Goal: Task Accomplishment & Management: Complete application form

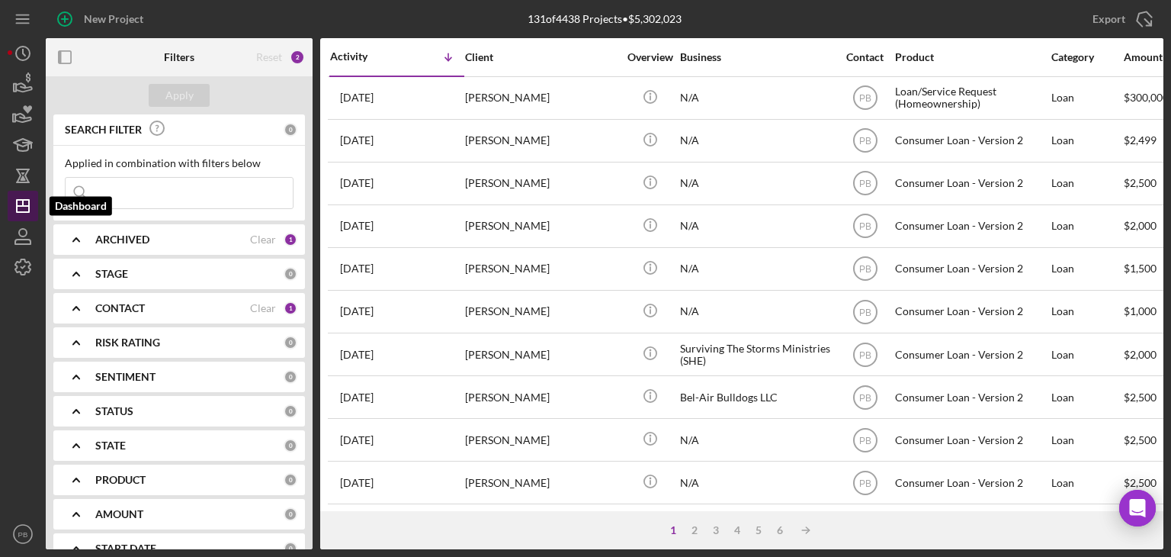
click at [27, 199] on icon "Icon/Dashboard" at bounding box center [23, 206] width 38 height 38
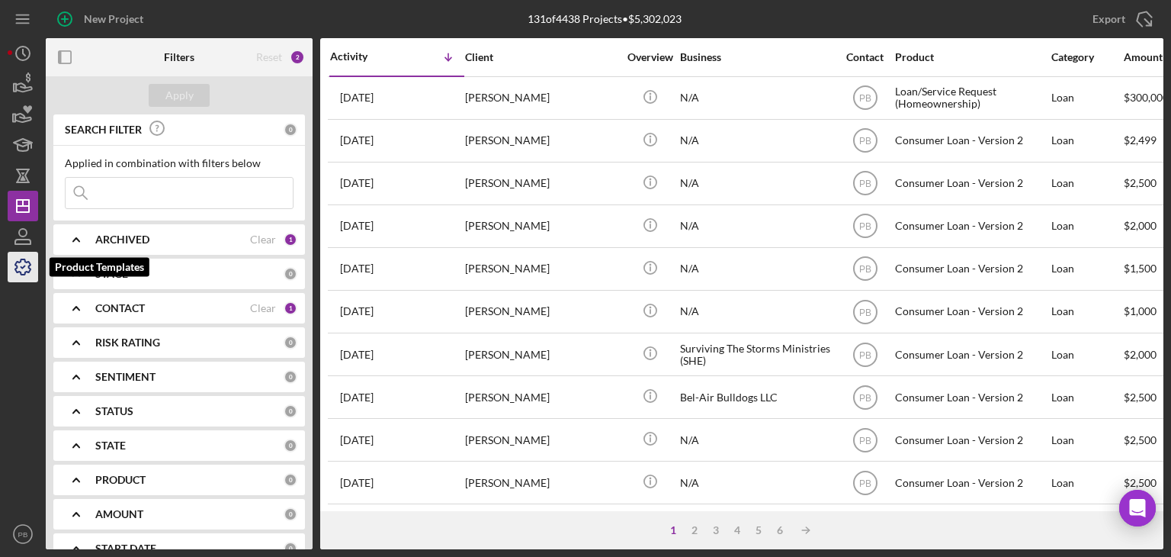
click at [21, 268] on polyline "button" at bounding box center [23, 267] width 4 height 2
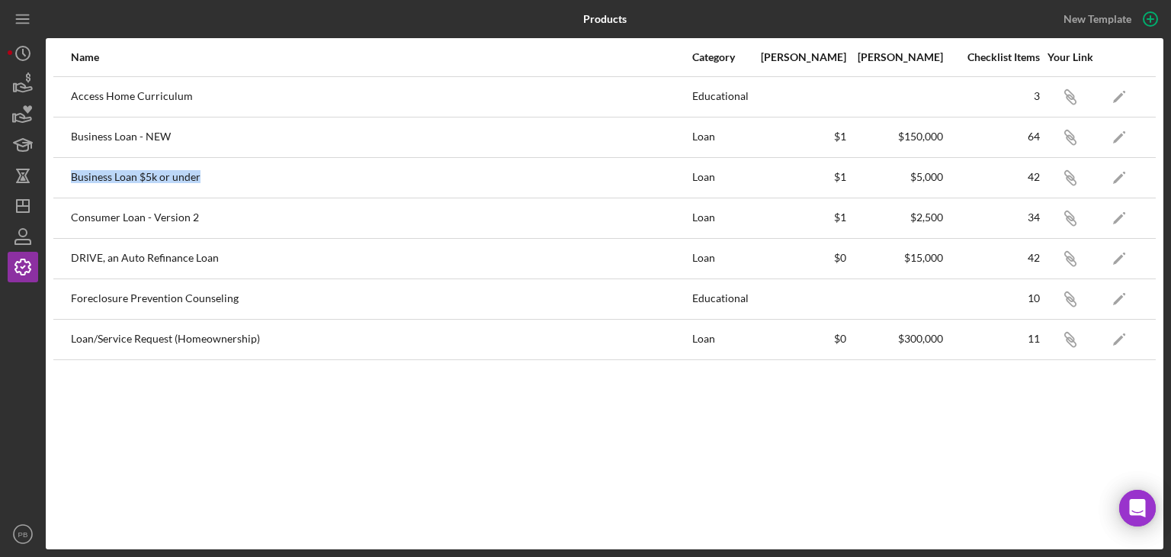
drag, startPoint x: 73, startPoint y: 175, endPoint x: 204, endPoint y: 178, distance: 130.4
click at [204, 178] on div "Business Loan $5k or under" at bounding box center [381, 178] width 620 height 38
click at [160, 178] on div "Business Loan $5k or under" at bounding box center [381, 178] width 620 height 38
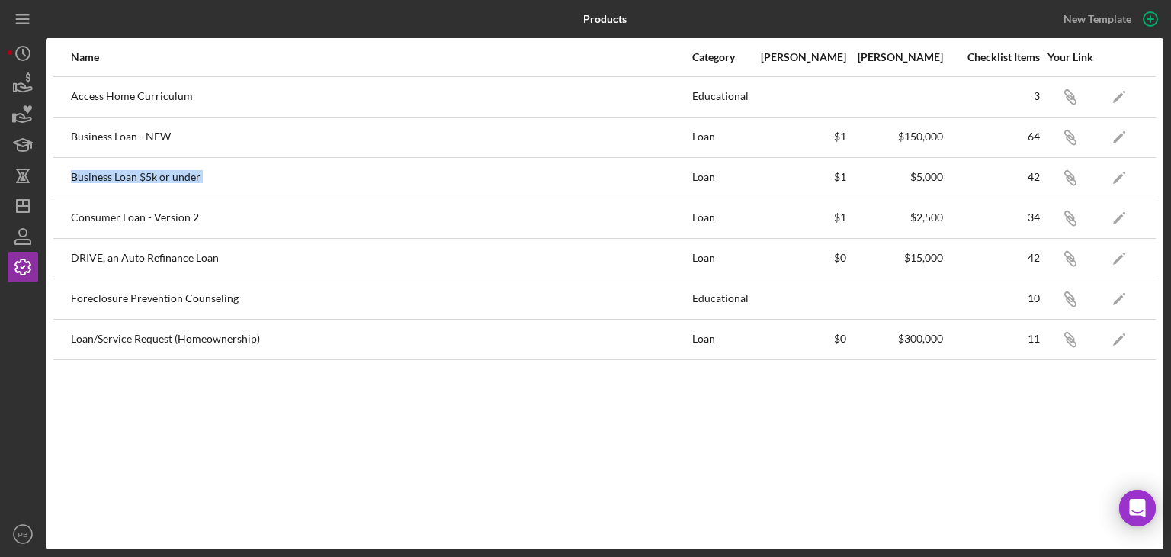
click at [160, 178] on div "Business Loan $5k or under" at bounding box center [381, 178] width 620 height 38
click at [1117, 184] on icon "Icon/Edit" at bounding box center [1119, 177] width 34 height 34
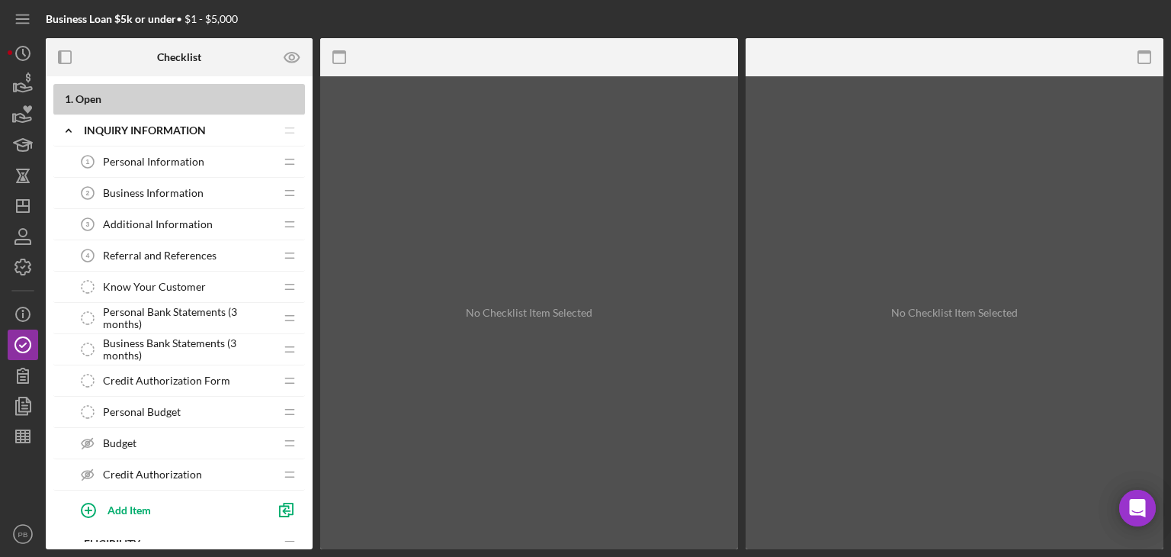
click at [193, 191] on span "Business Information" at bounding box center [153, 193] width 101 height 12
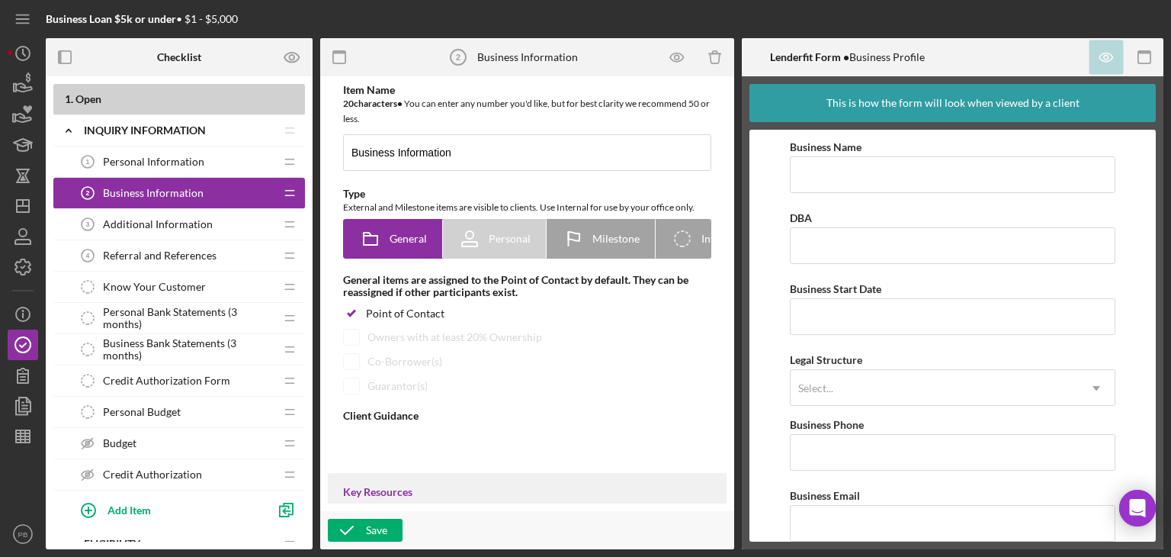
type textarea "<div>Please complete the form.&nbsp; Select the most appropriate NAICS code fro…"
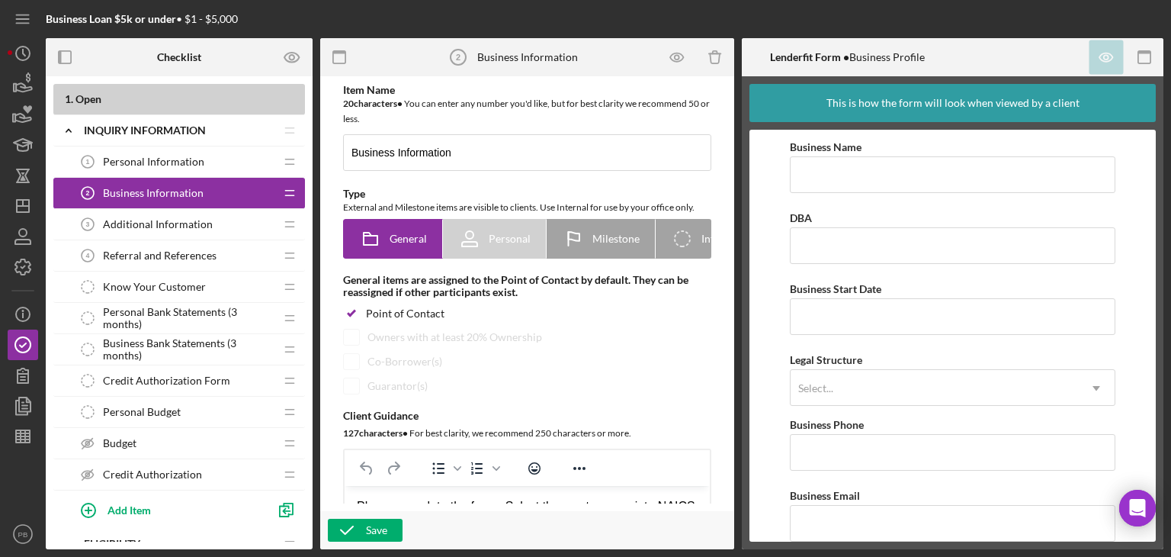
drag, startPoint x: 820, startPoint y: 208, endPoint x: 203, endPoint y: 223, distance: 616.9
click at [140, 226] on span "Additional Information" at bounding box center [158, 224] width 110 height 12
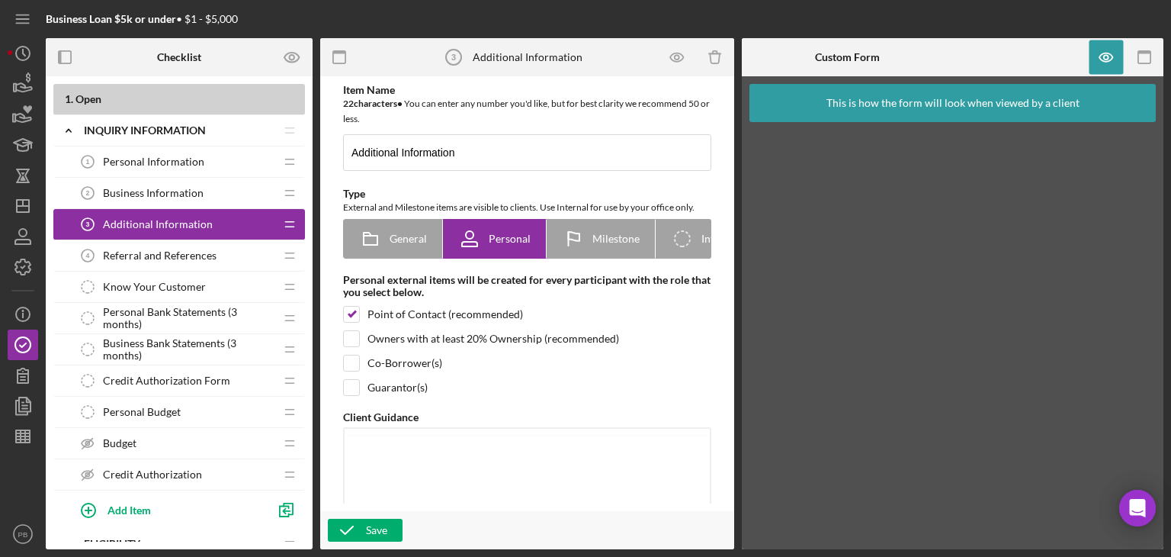
click at [195, 226] on span "Additional Information" at bounding box center [158, 224] width 110 height 12
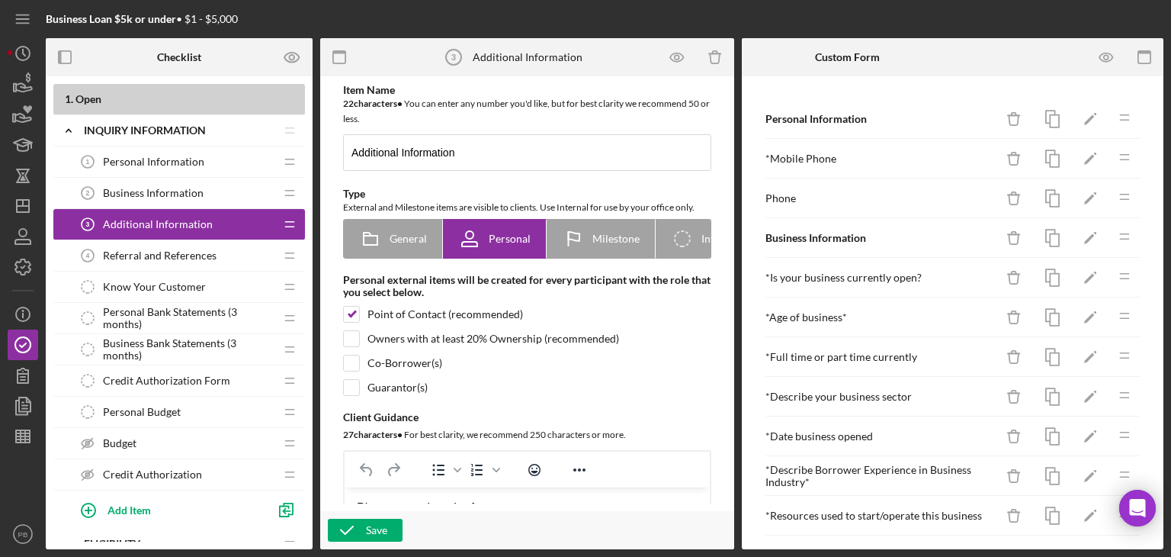
click at [192, 257] on span "Referral and References" at bounding box center [160, 255] width 114 height 12
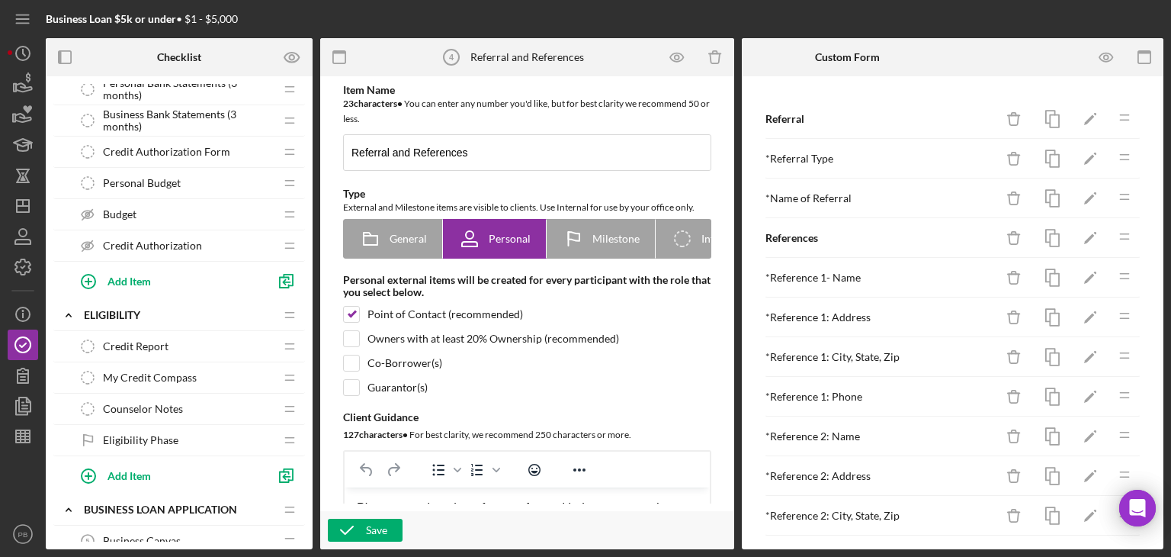
scroll to position [457, 0]
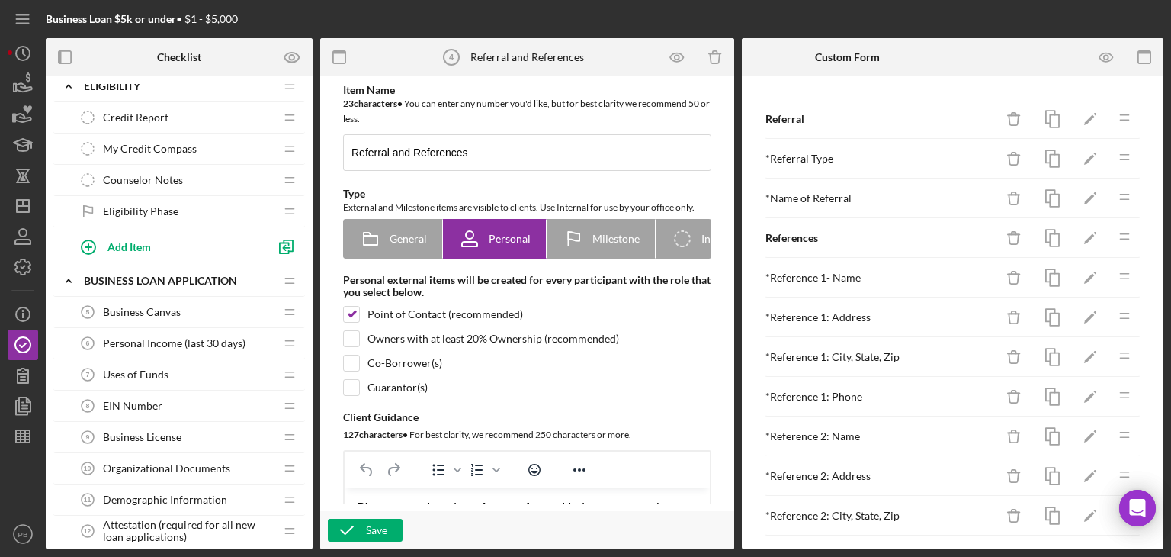
click at [162, 310] on span "Business Canvas" at bounding box center [142, 312] width 78 height 12
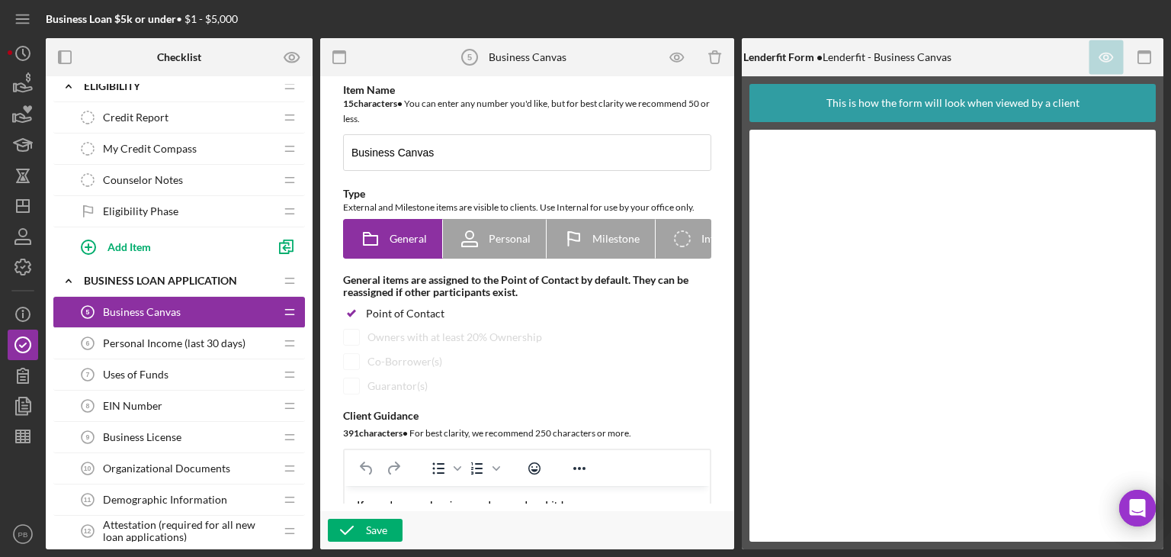
click at [152, 345] on span "Personal Income (last 30 days)" at bounding box center [174, 343] width 143 height 12
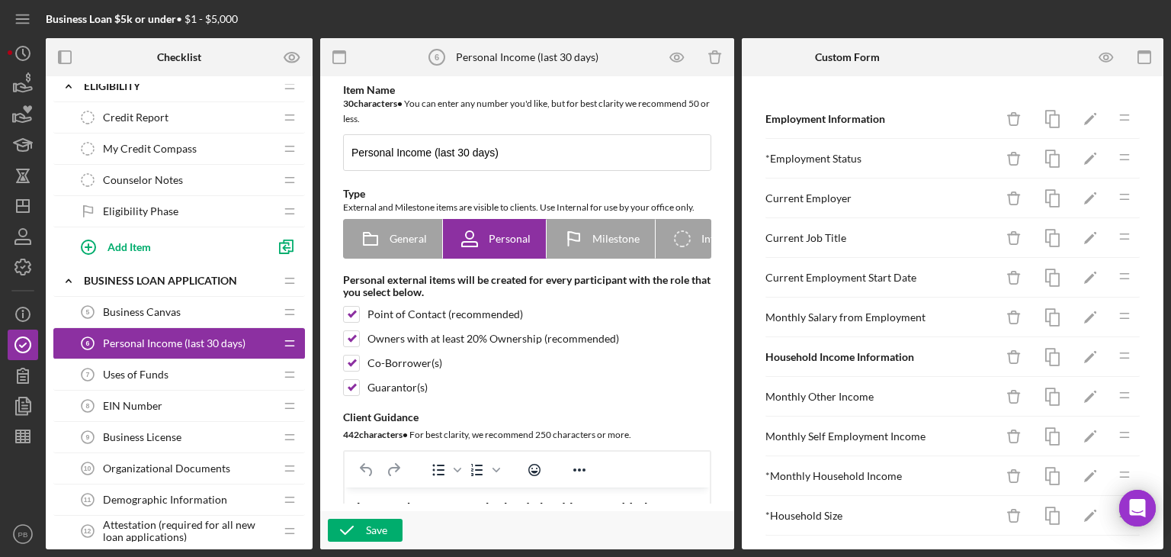
click at [152, 368] on span "Uses of Funds" at bounding box center [136, 374] width 66 height 12
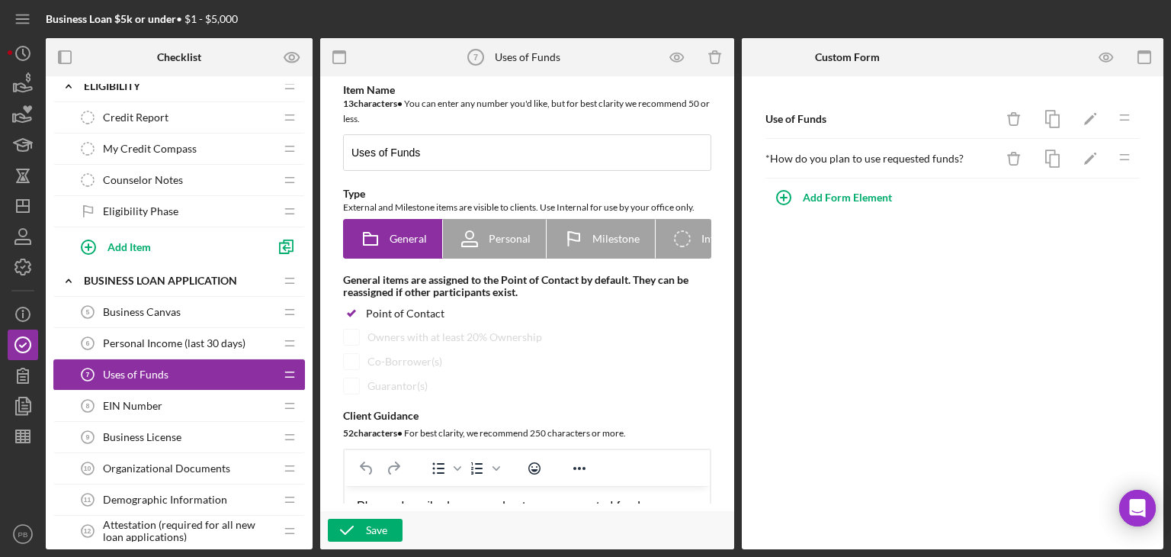
click at [155, 403] on span "EIN Number" at bounding box center [132, 405] width 59 height 12
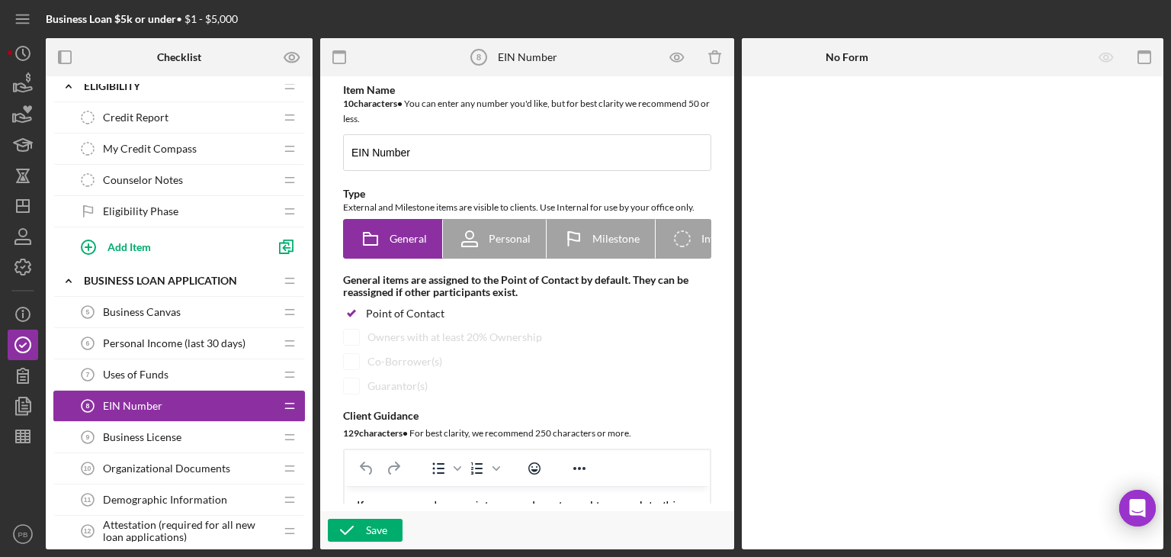
click at [165, 431] on span "Business License" at bounding box center [142, 437] width 79 height 12
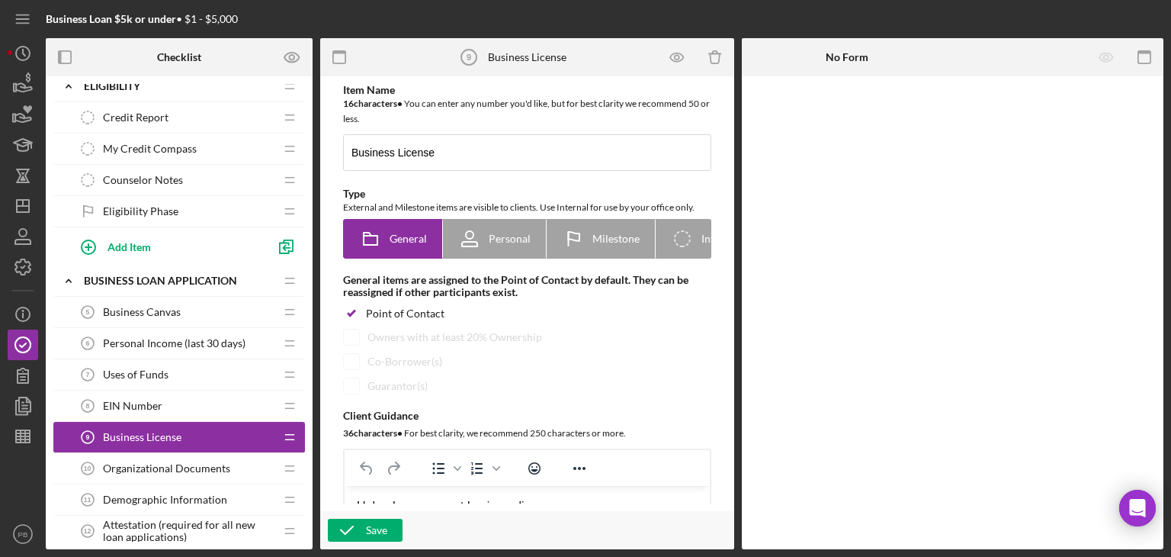
scroll to position [610, 0]
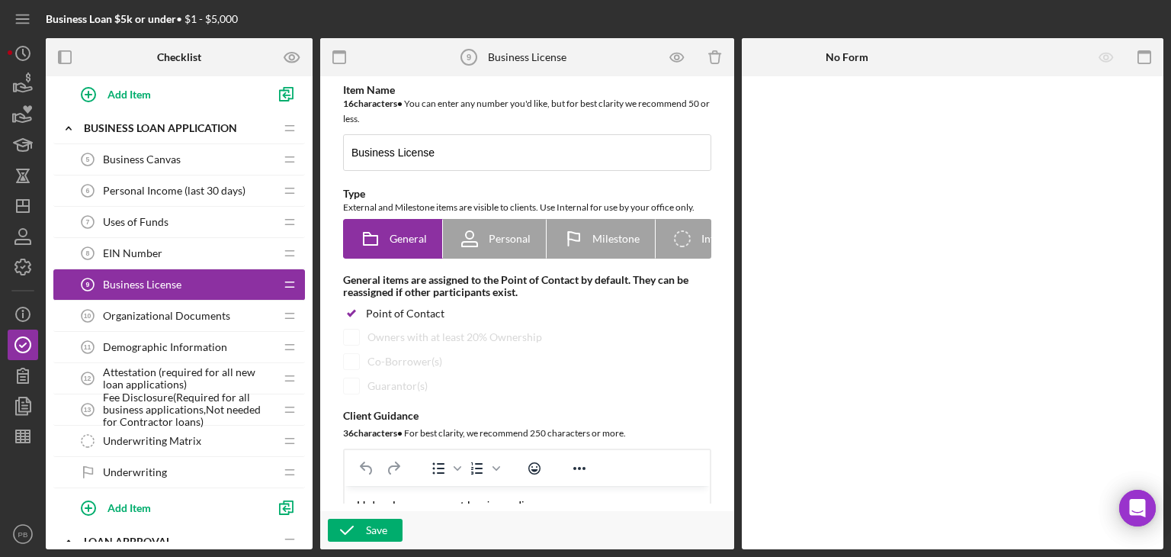
click at [174, 315] on span "Organizational Documents" at bounding box center [166, 316] width 127 height 12
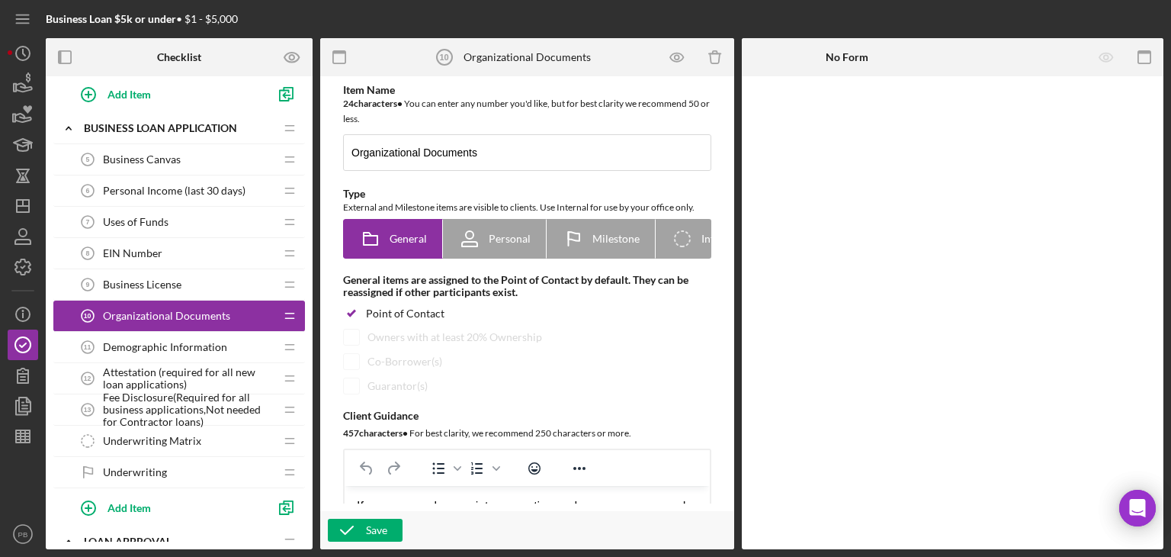
click at [165, 343] on span "Demographic Information" at bounding box center [165, 347] width 124 height 12
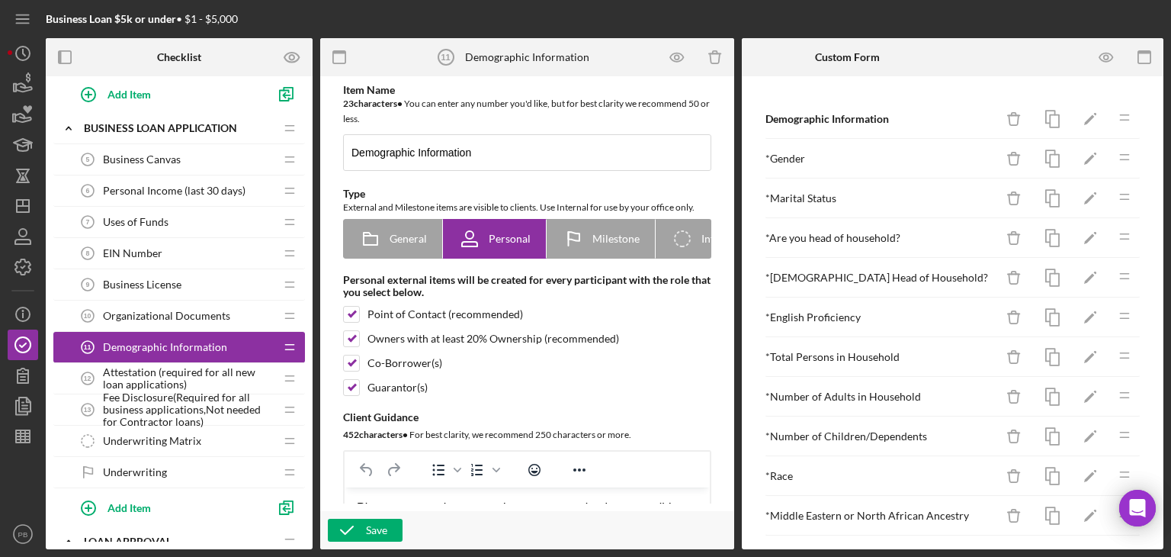
click at [151, 278] on span "Business License" at bounding box center [142, 284] width 79 height 12
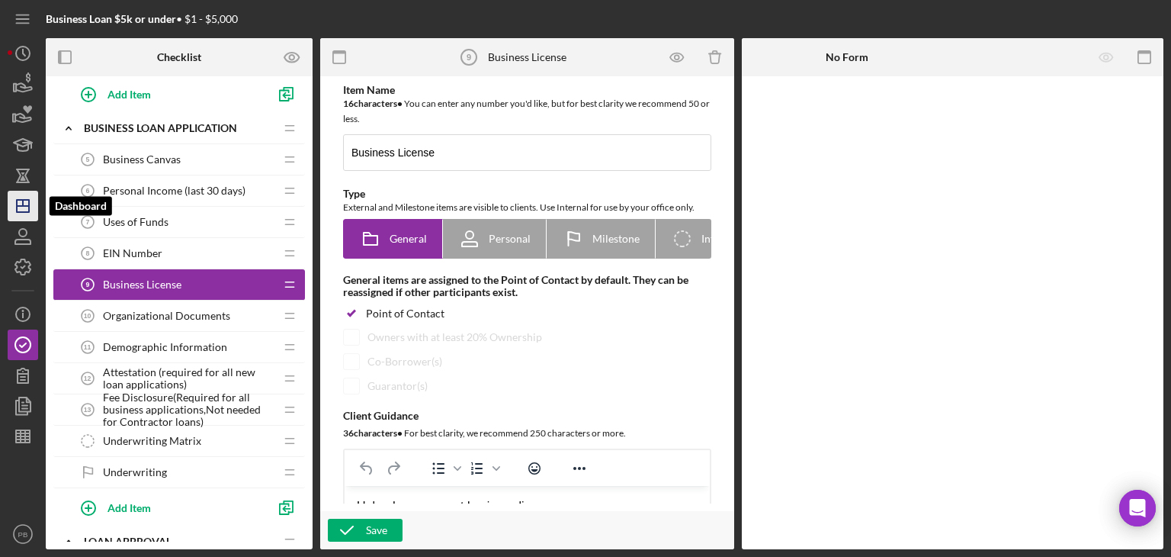
click at [27, 202] on icon "Icon/Dashboard" at bounding box center [23, 206] width 38 height 38
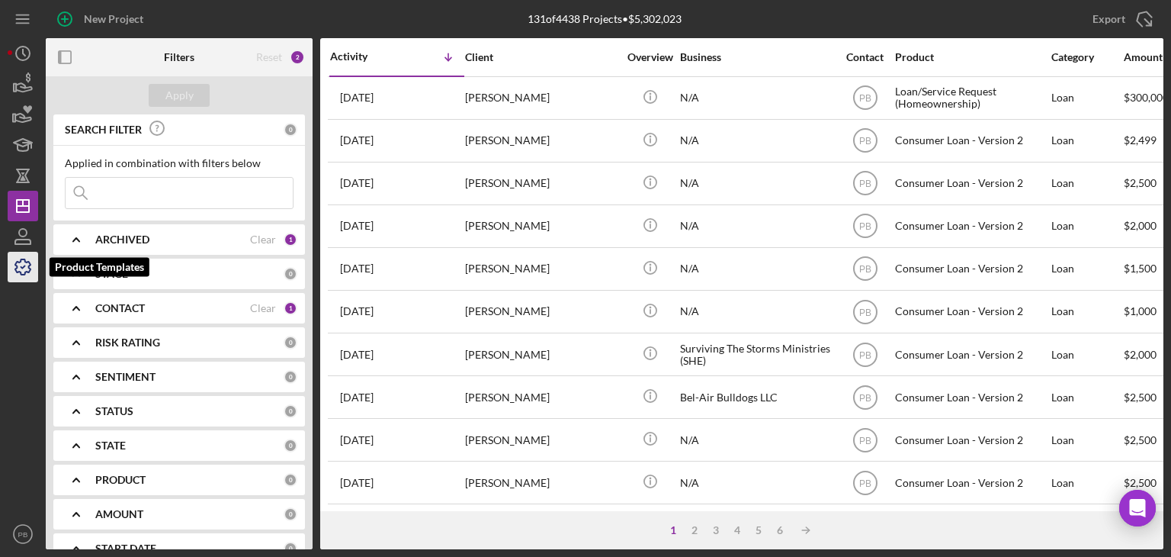
click at [14, 257] on icon "button" at bounding box center [23, 267] width 38 height 38
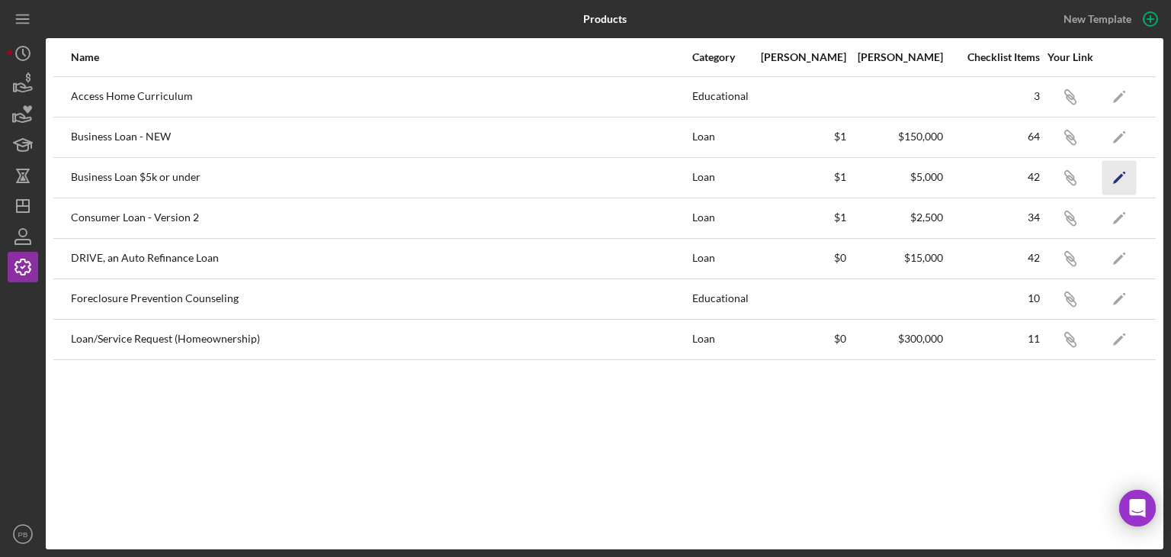
click at [1119, 178] on polygon "button" at bounding box center [1118, 178] width 11 height 11
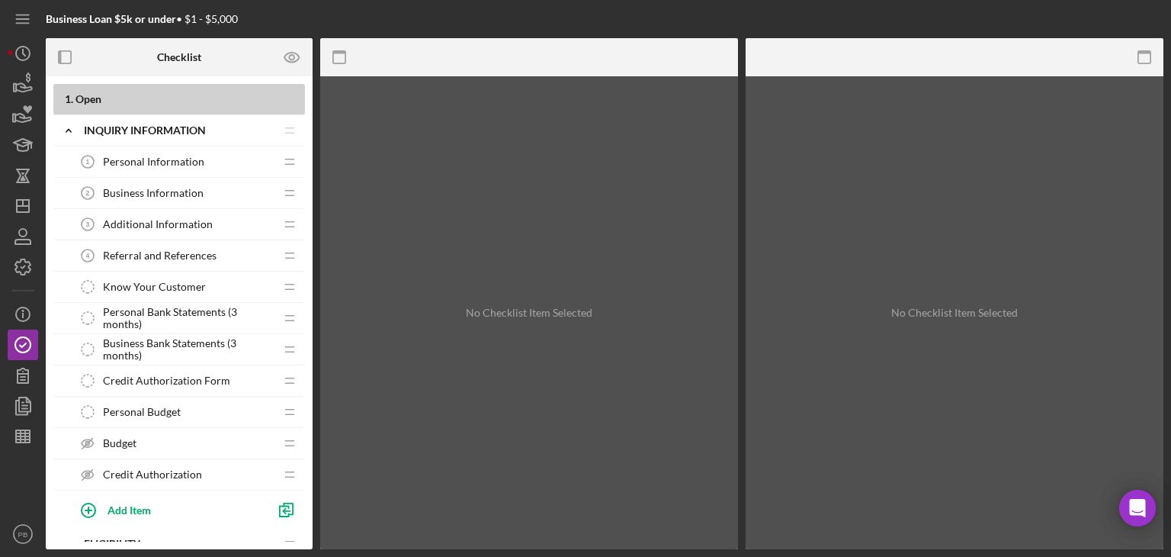
click at [165, 188] on span "Business Information" at bounding box center [153, 193] width 101 height 12
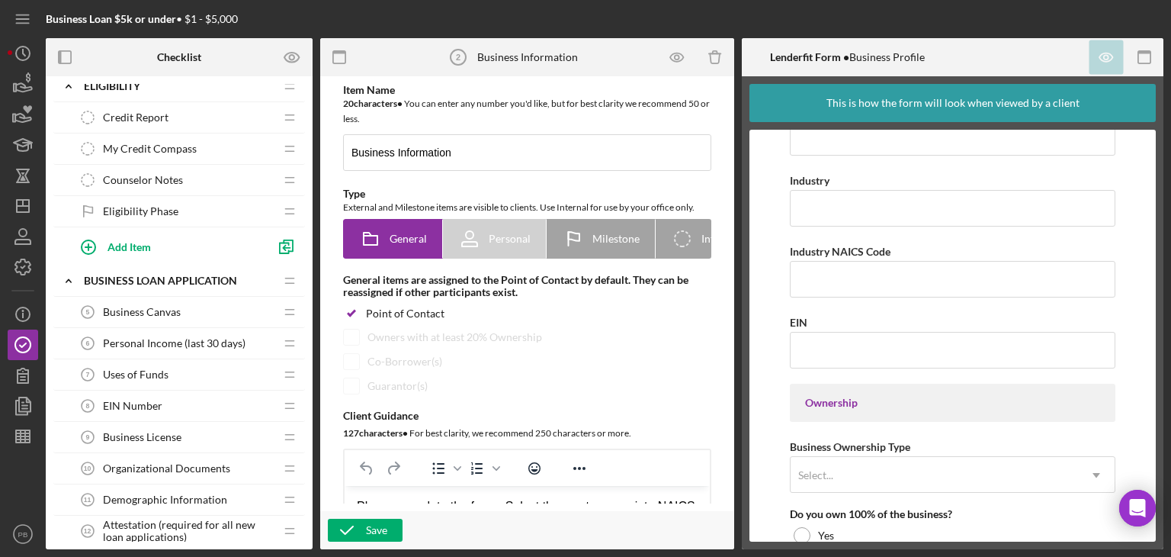
scroll to position [534, 0]
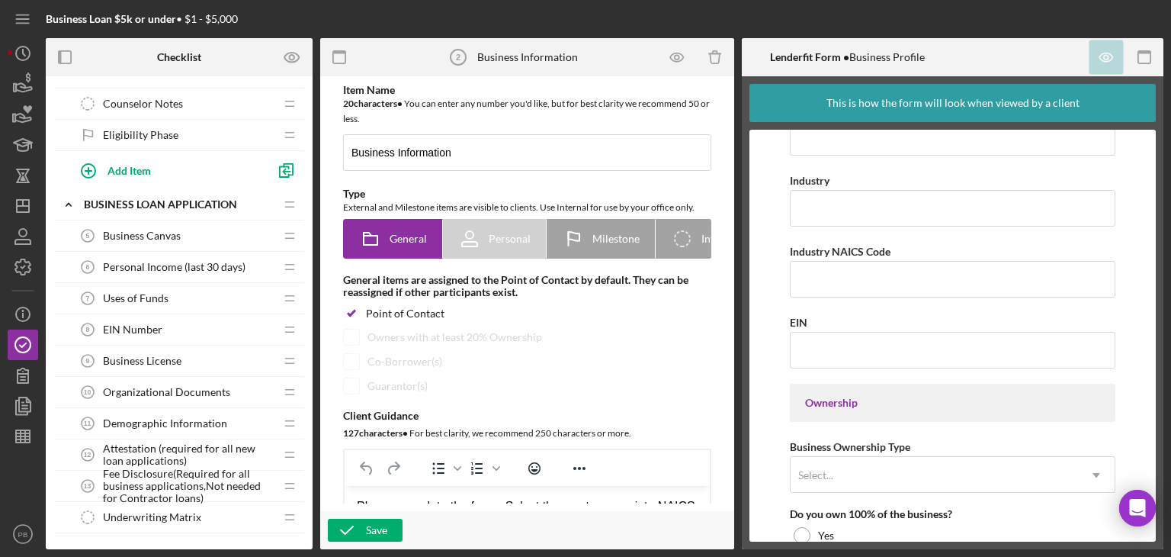
click at [163, 233] on span "Business Canvas" at bounding box center [142, 235] width 78 height 12
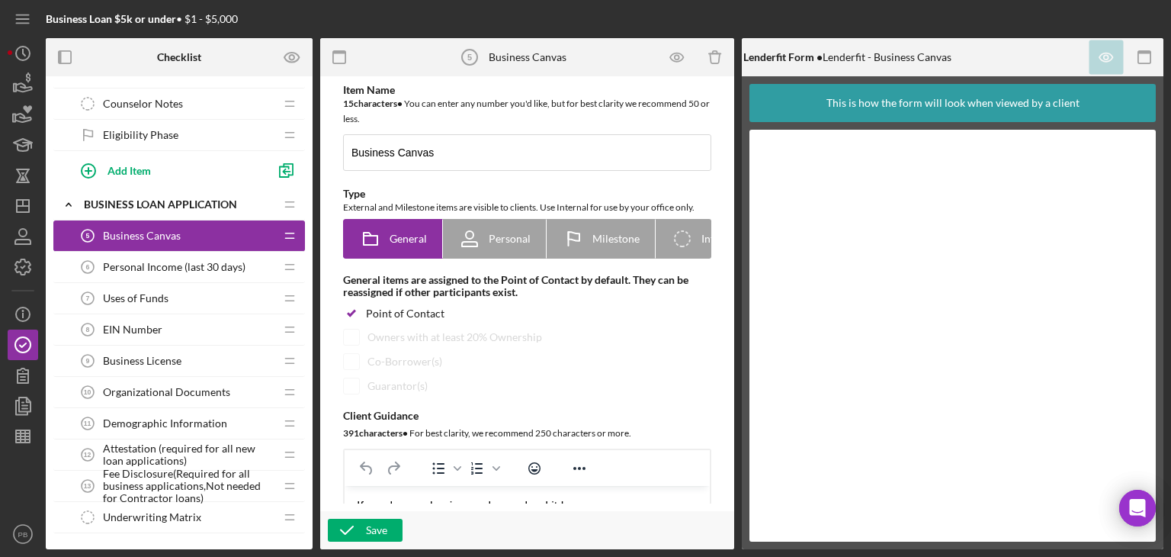
click at [178, 269] on span "Personal Income (last 30 days)" at bounding box center [174, 267] width 143 height 12
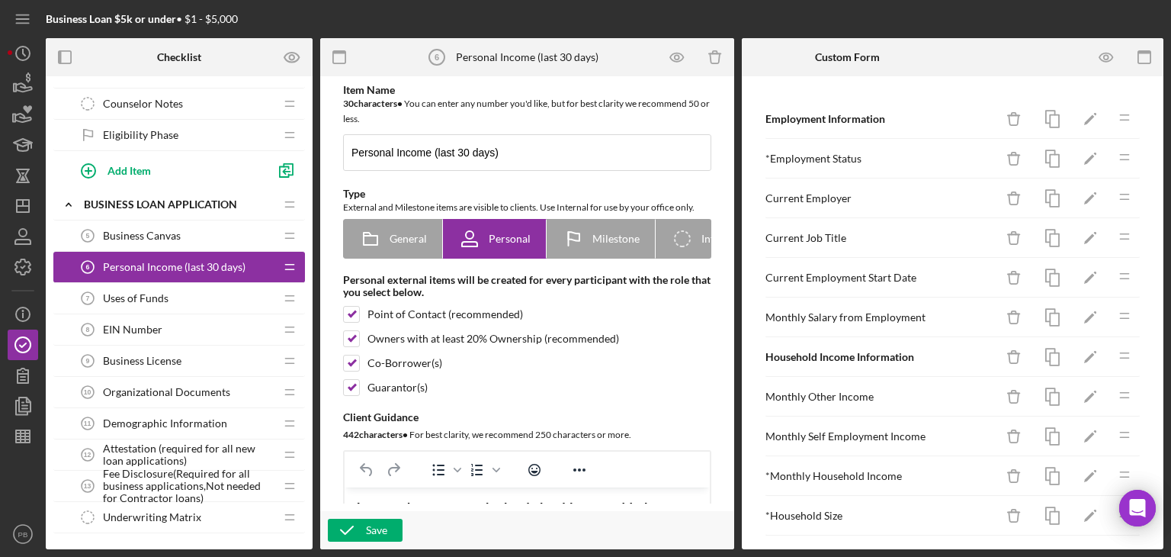
click at [146, 333] on div "EIN Number 8 EIN Number" at bounding box center [173, 329] width 202 height 30
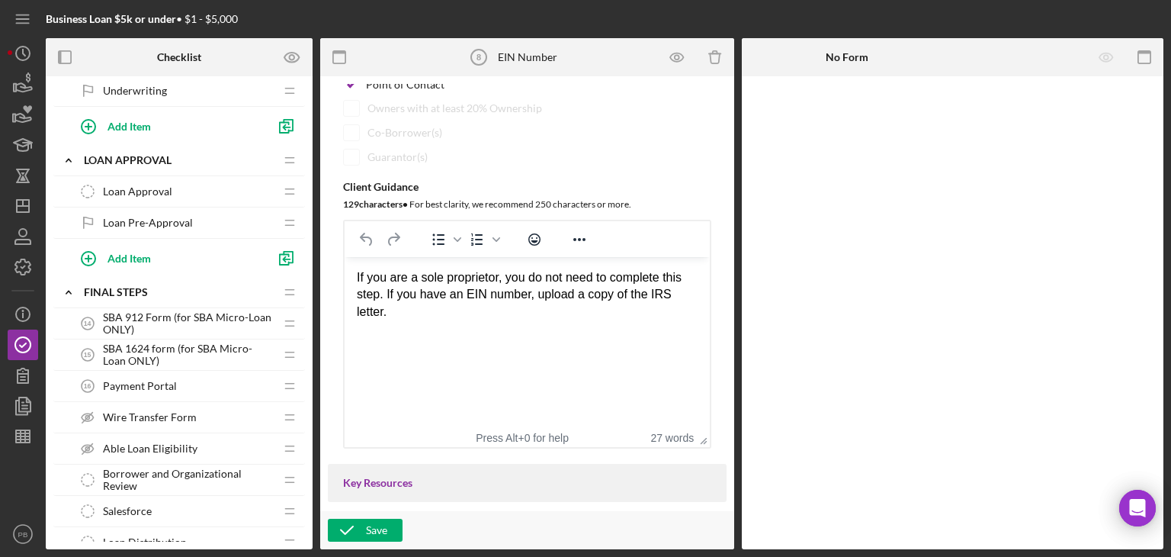
scroll to position [1067, 0]
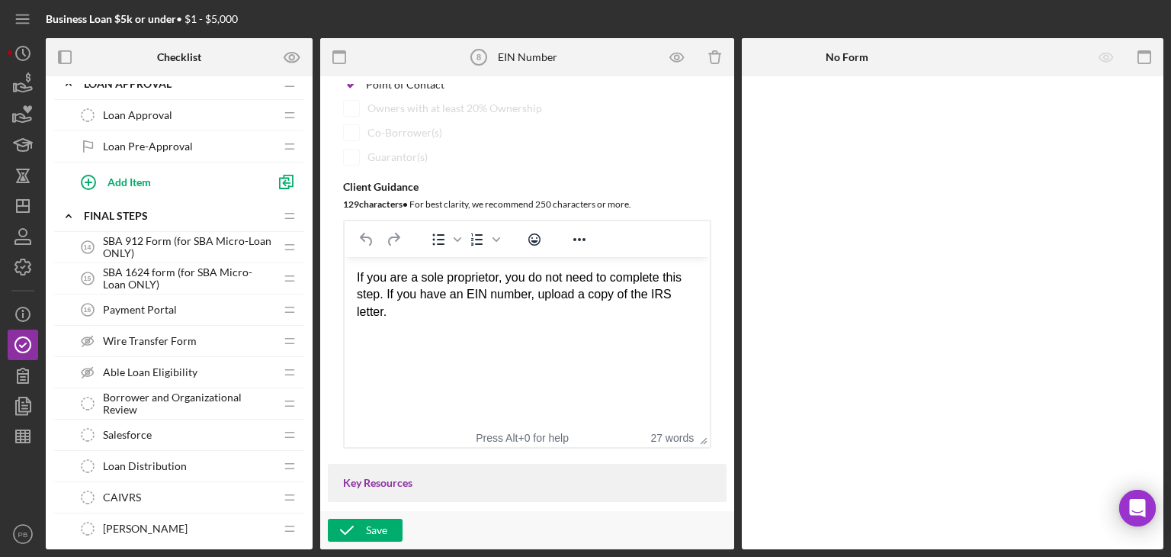
click at [144, 246] on span "SBA 912 Form (for SBA Micro-Loan ONLY)" at bounding box center [189, 247] width 172 height 24
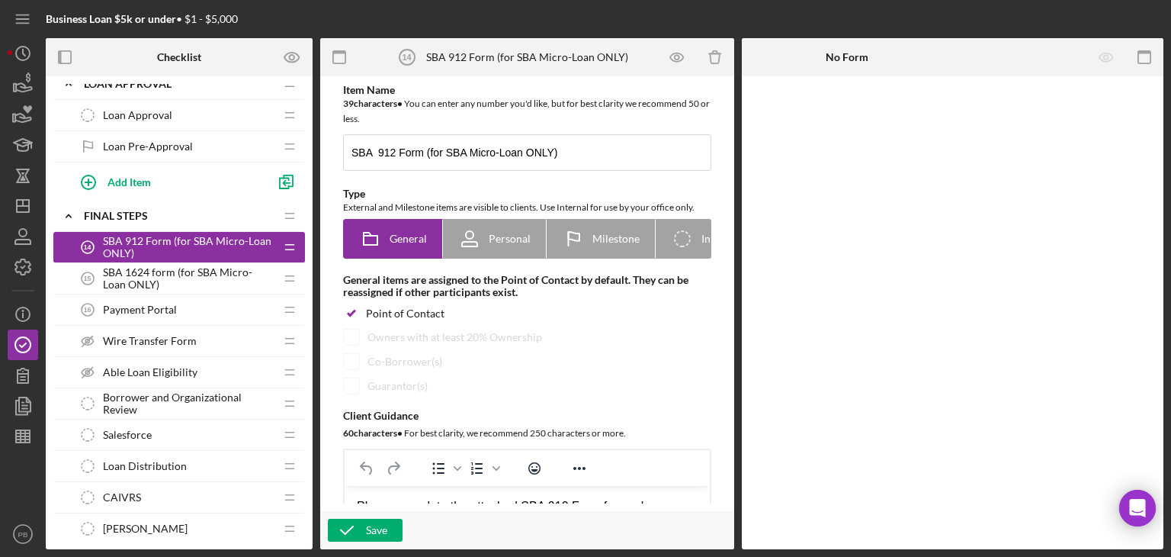
click at [152, 266] on span "SBA 1624 form (for SBA Micro-Loan ONLY)" at bounding box center [189, 278] width 172 height 24
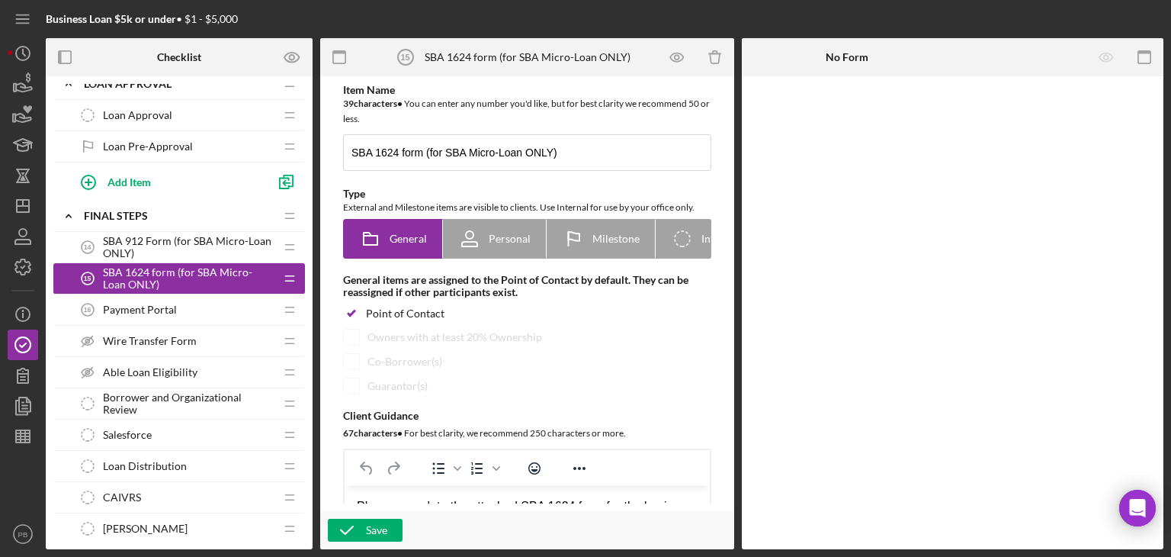
click at [146, 305] on span "Payment Portal" at bounding box center [140, 309] width 74 height 12
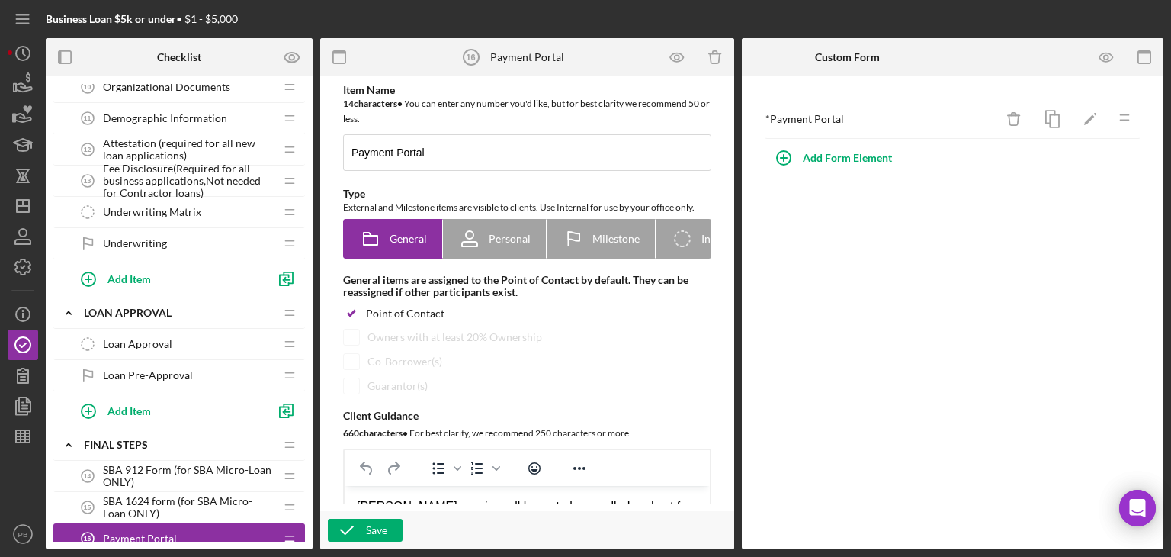
scroll to position [762, 0]
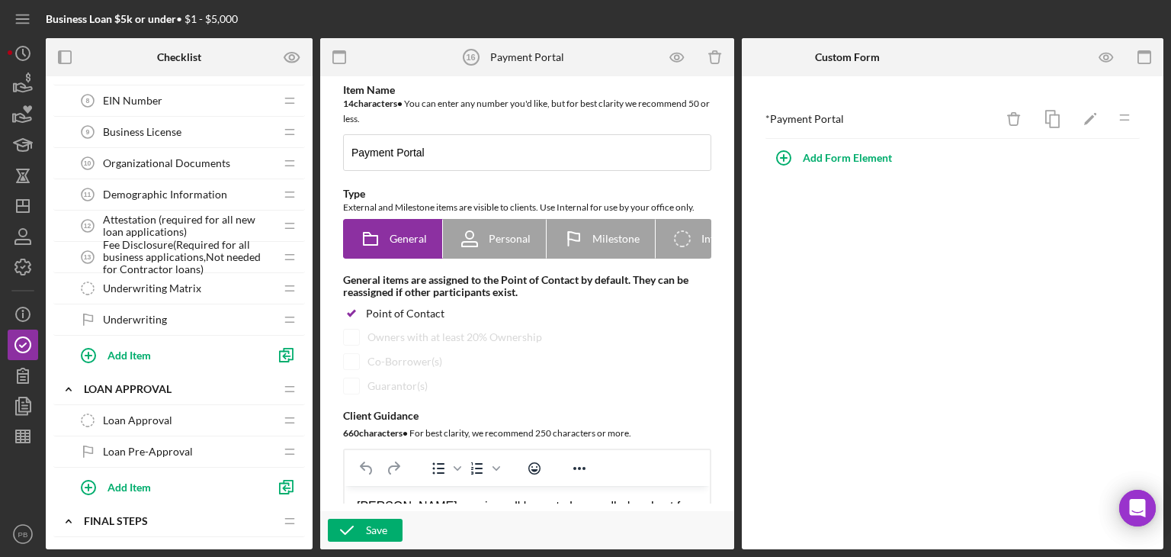
click at [143, 248] on span "Fee Disclosure(Required for all business applications,Not needed for Contractor…" at bounding box center [189, 257] width 172 height 37
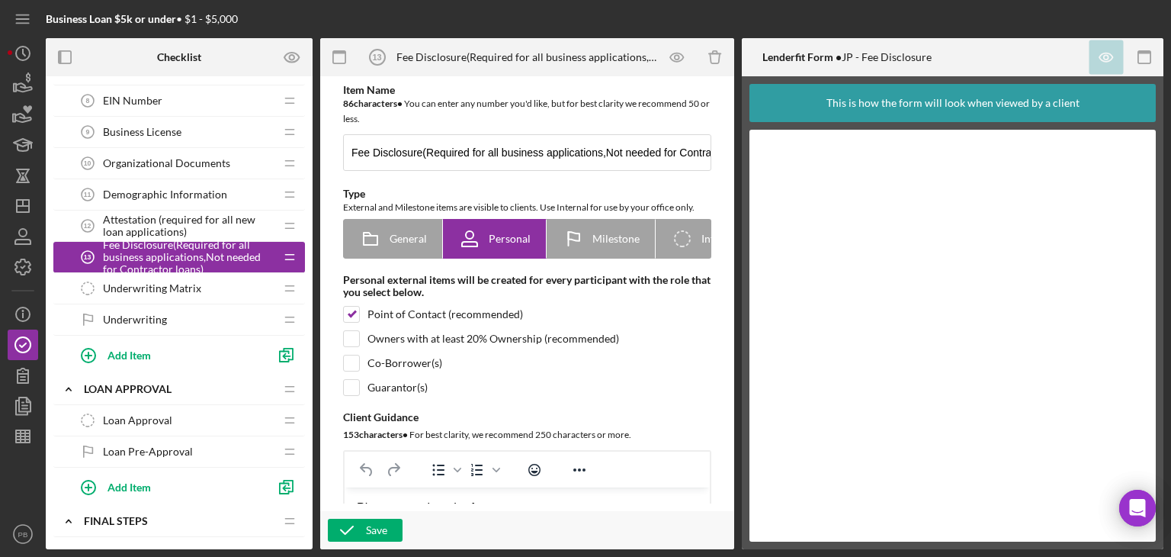
click at [152, 220] on span "Attestation (required for all new loan applications)" at bounding box center [189, 225] width 172 height 24
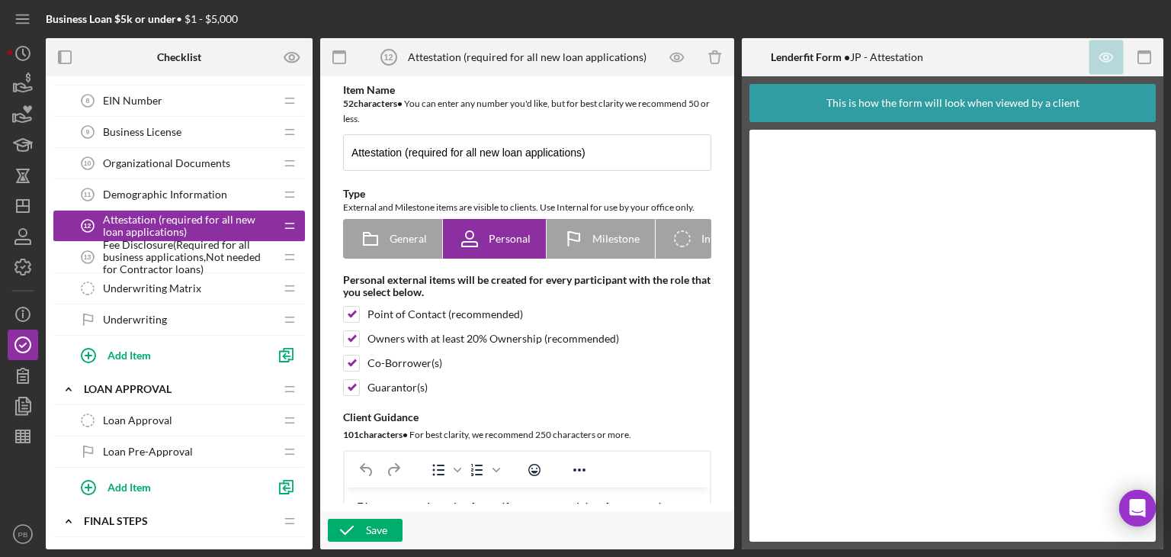
scroll to position [686, 0]
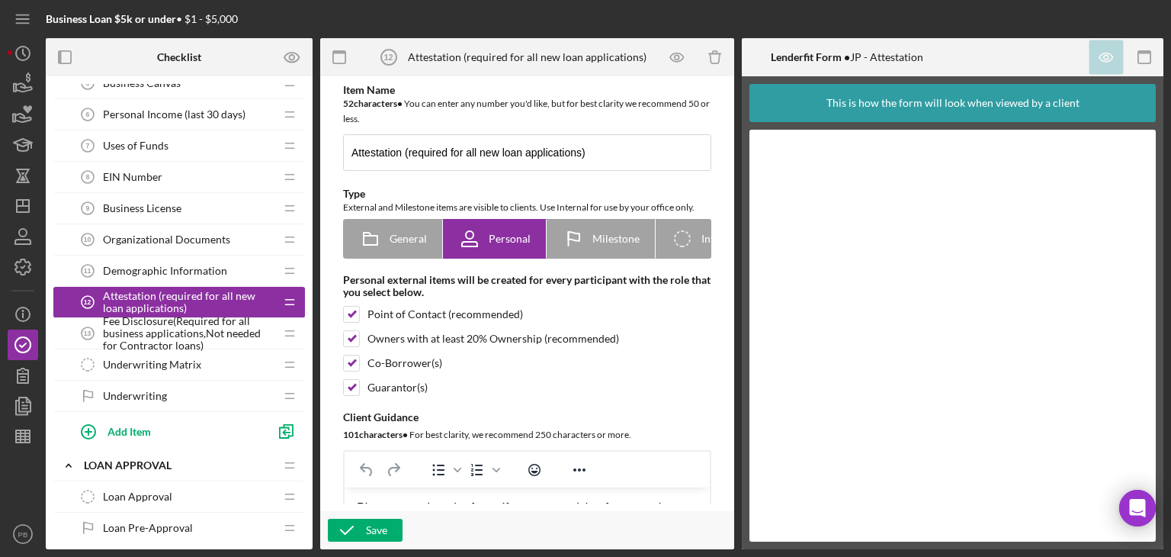
click at [149, 269] on span "Demographic Information" at bounding box center [165, 271] width 124 height 12
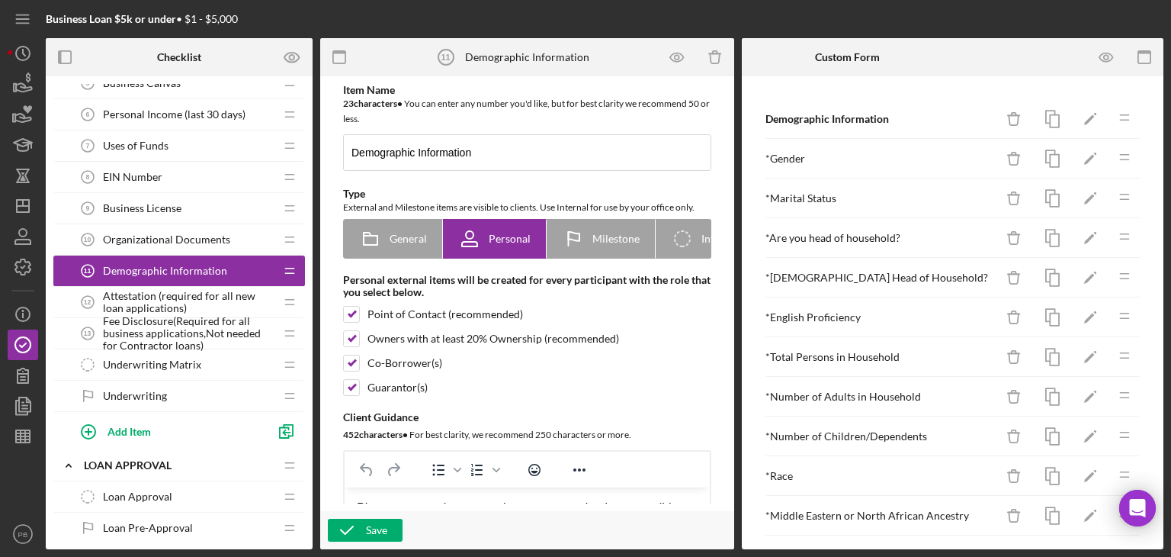
click at [146, 299] on span "Attestation (required for all new loan applications)" at bounding box center [189, 302] width 172 height 24
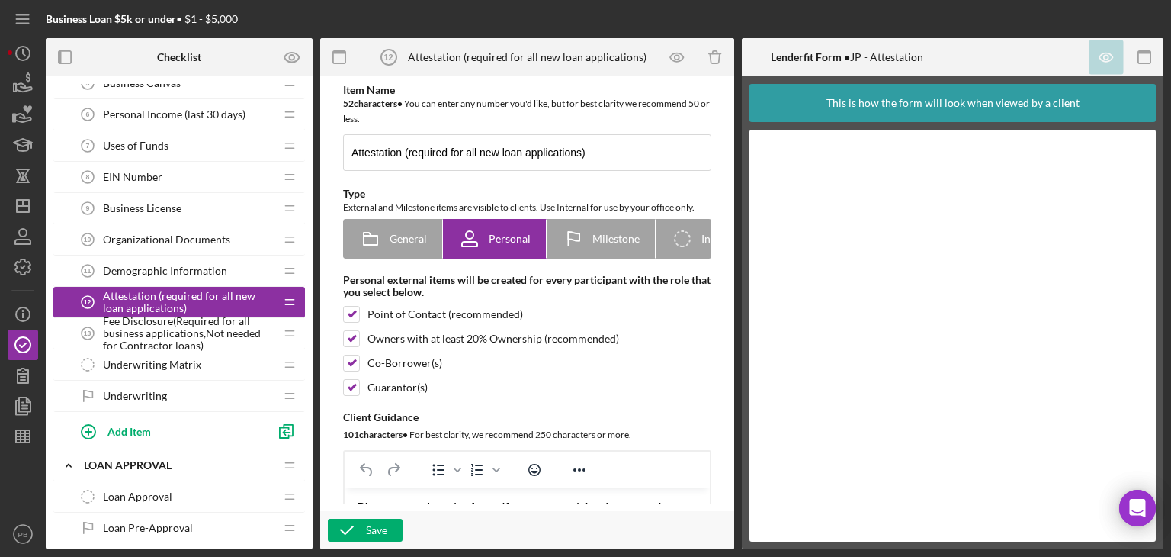
click at [167, 265] on span "Demographic Information" at bounding box center [165, 271] width 124 height 12
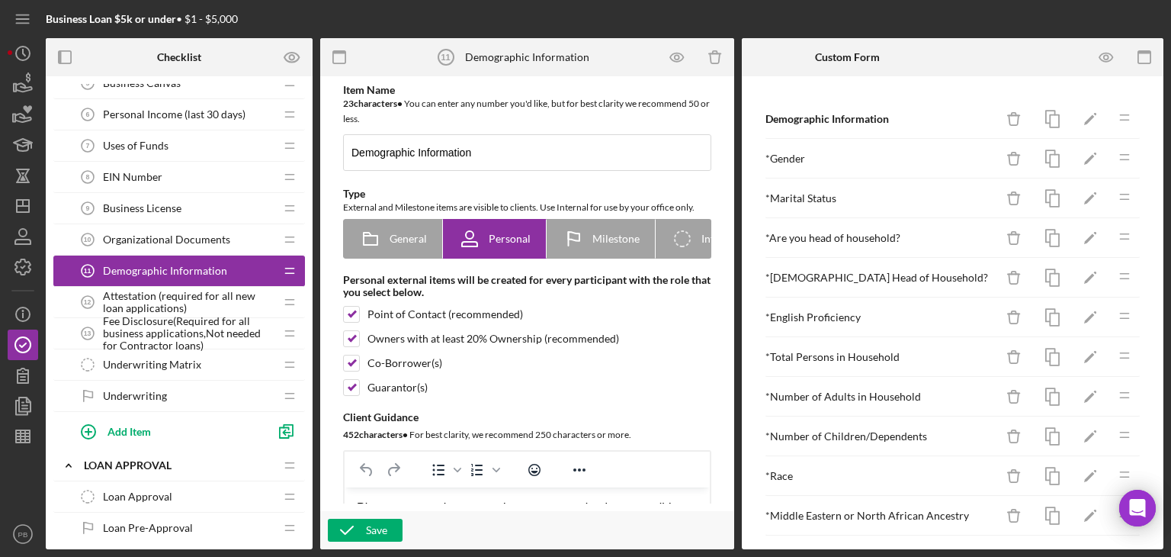
click at [133, 172] on span "EIN Number" at bounding box center [132, 177] width 59 height 12
